Goal: Task Accomplishment & Management: Complete application form

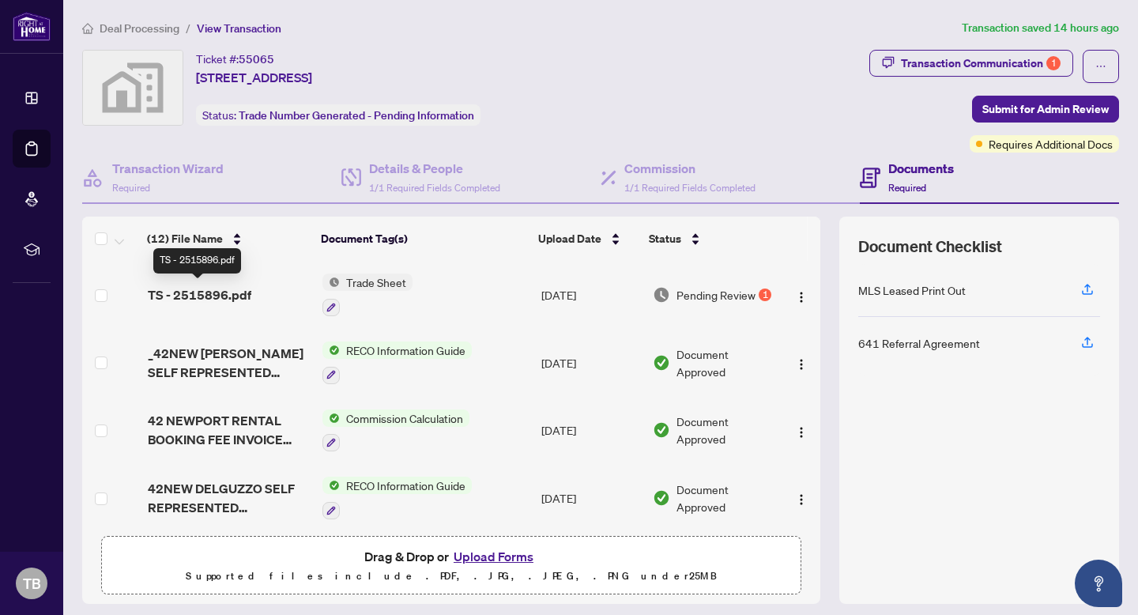
click at [187, 299] on span "TS - 2515896.pdf" at bounding box center [199, 294] width 103 height 19
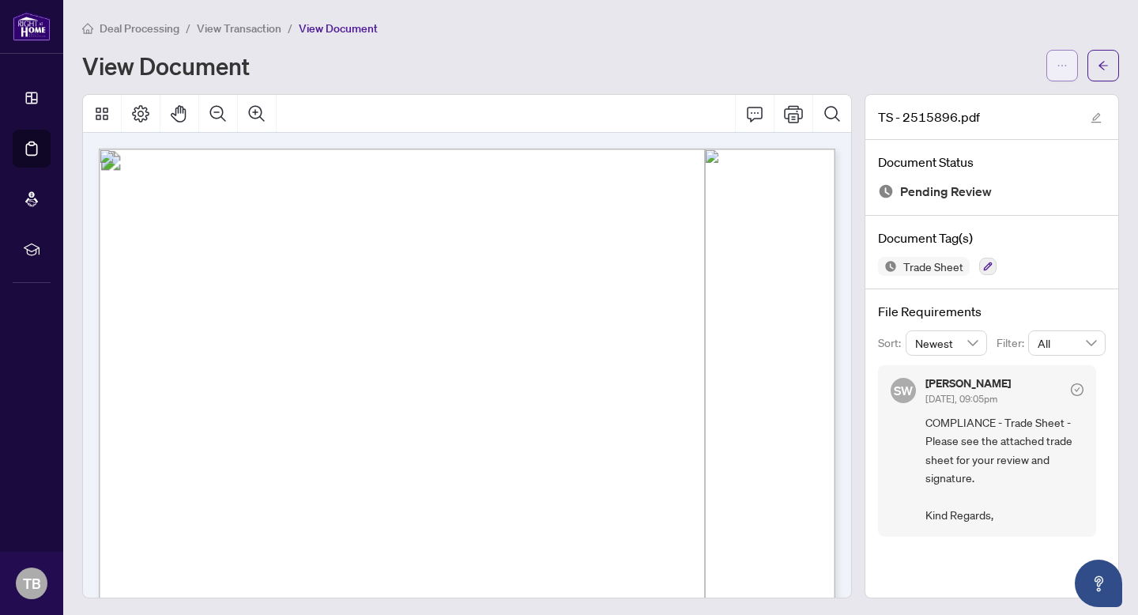
click at [1062, 61] on icon "ellipsis" at bounding box center [1061, 65] width 11 height 11
click at [975, 101] on span "Download" at bounding box center [1005, 99] width 120 height 17
click at [1053, 62] on button "button" at bounding box center [1062, 66] width 32 height 32
click at [1094, 67] on button "button" at bounding box center [1103, 66] width 32 height 32
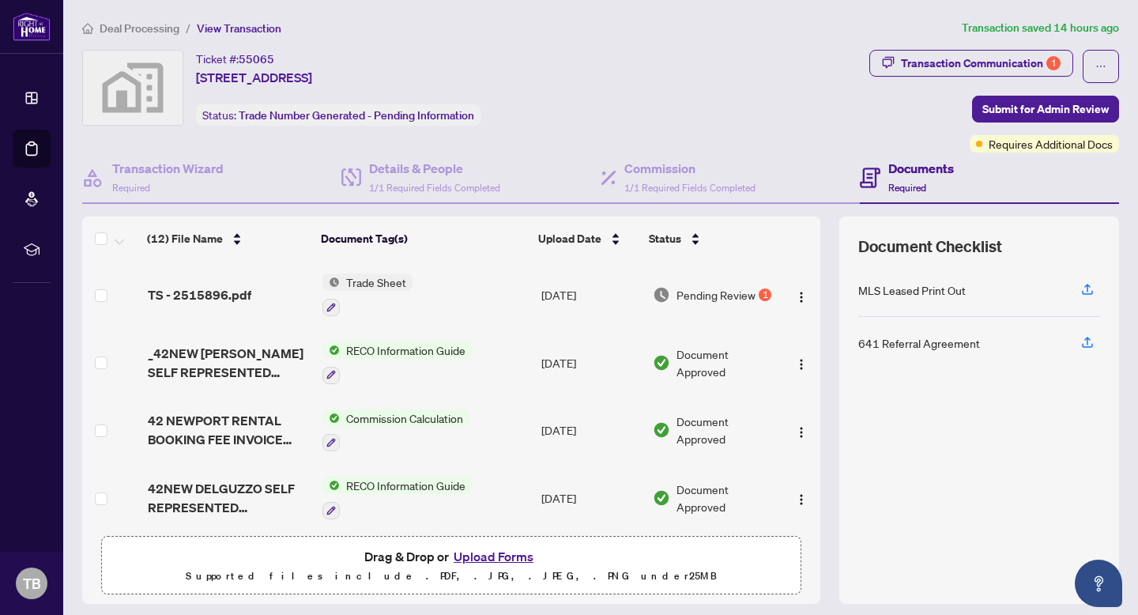
click at [493, 552] on button "Upload Forms" at bounding box center [493, 556] width 89 height 21
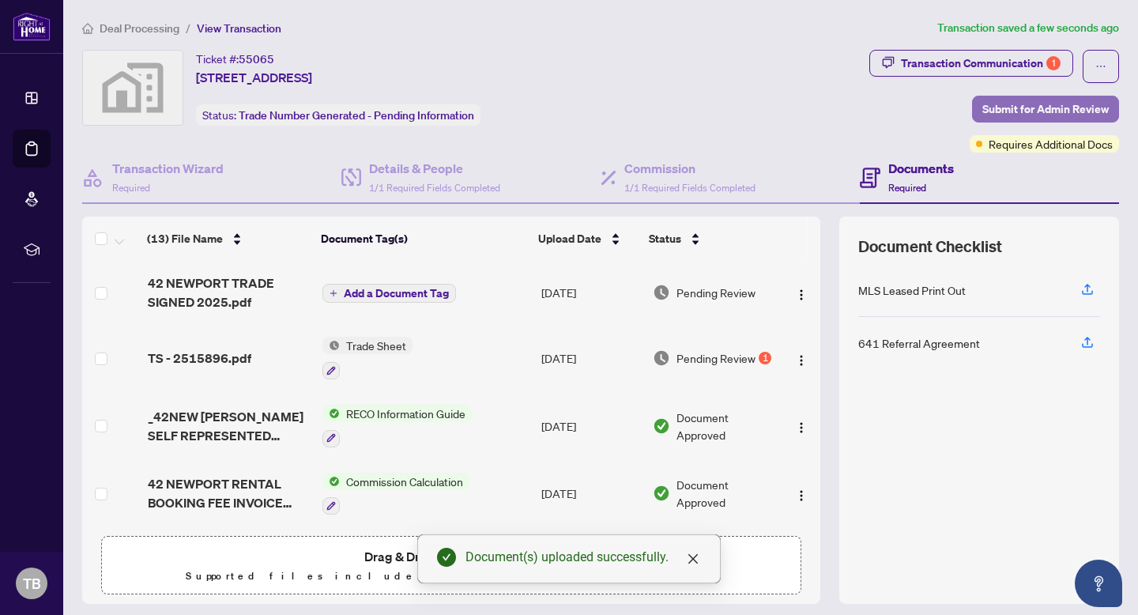
click at [1009, 111] on span "Submit for Admin Review" at bounding box center [1045, 108] width 126 height 25
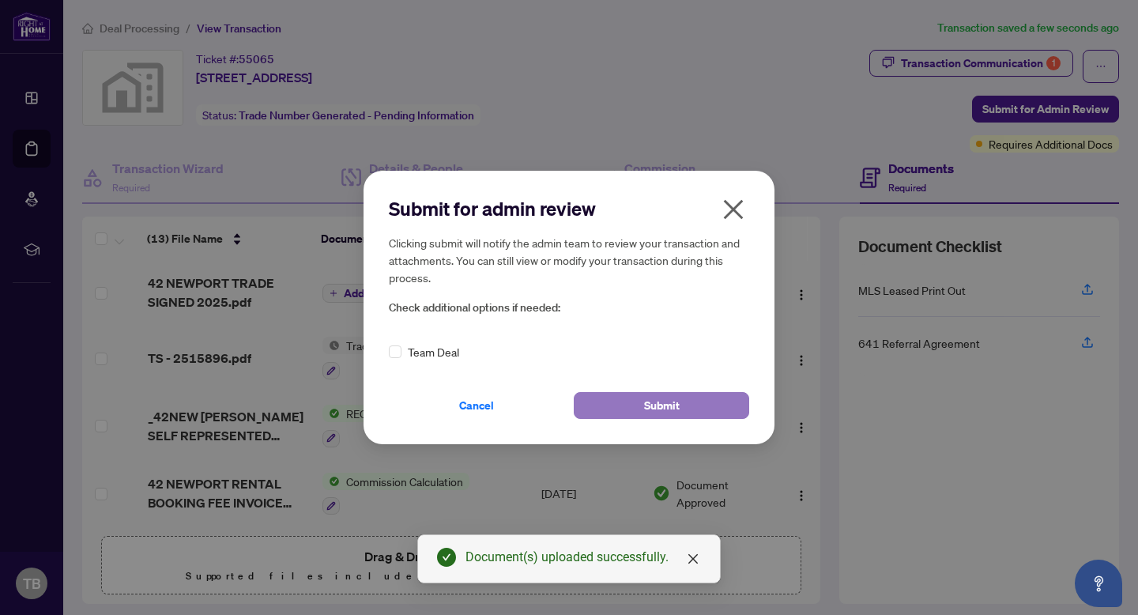
click at [645, 403] on span "Submit" at bounding box center [662, 405] width 36 height 25
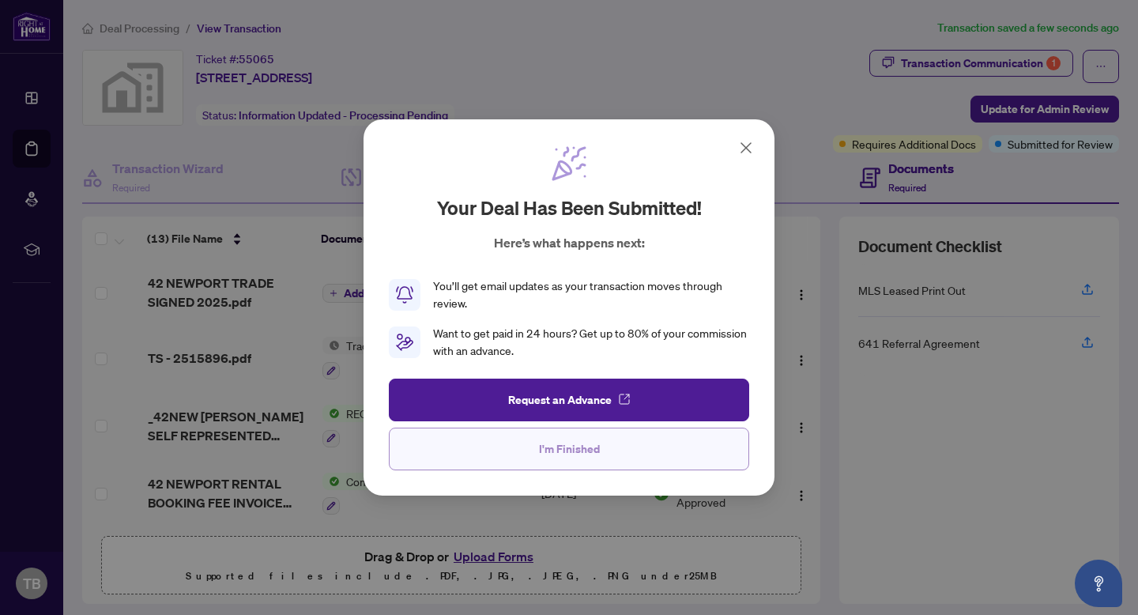
click at [619, 455] on button "I'm Finished" at bounding box center [569, 448] width 360 height 43
